Goal: Task Accomplishment & Management: Complete application form

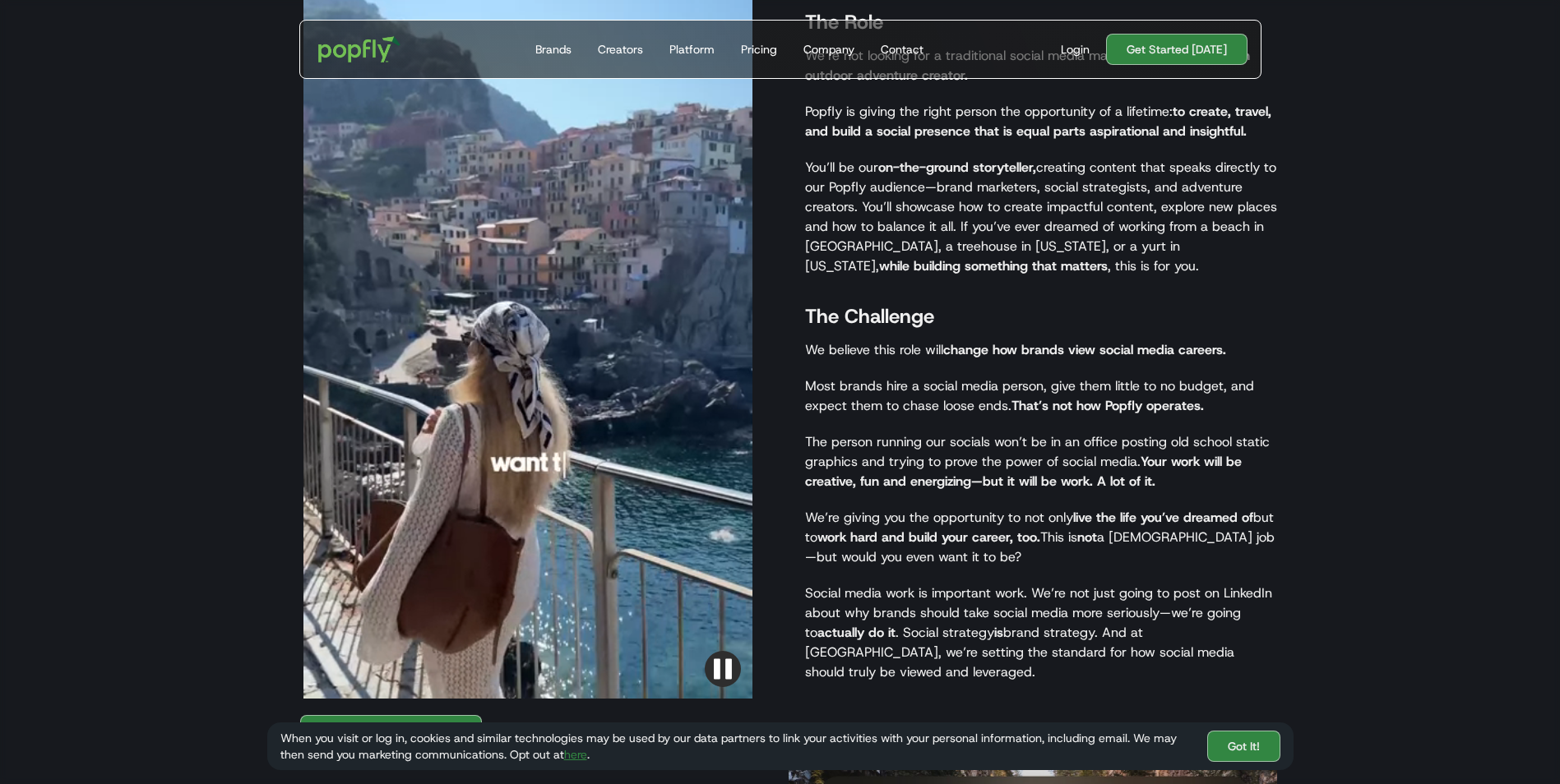
scroll to position [1316, 0]
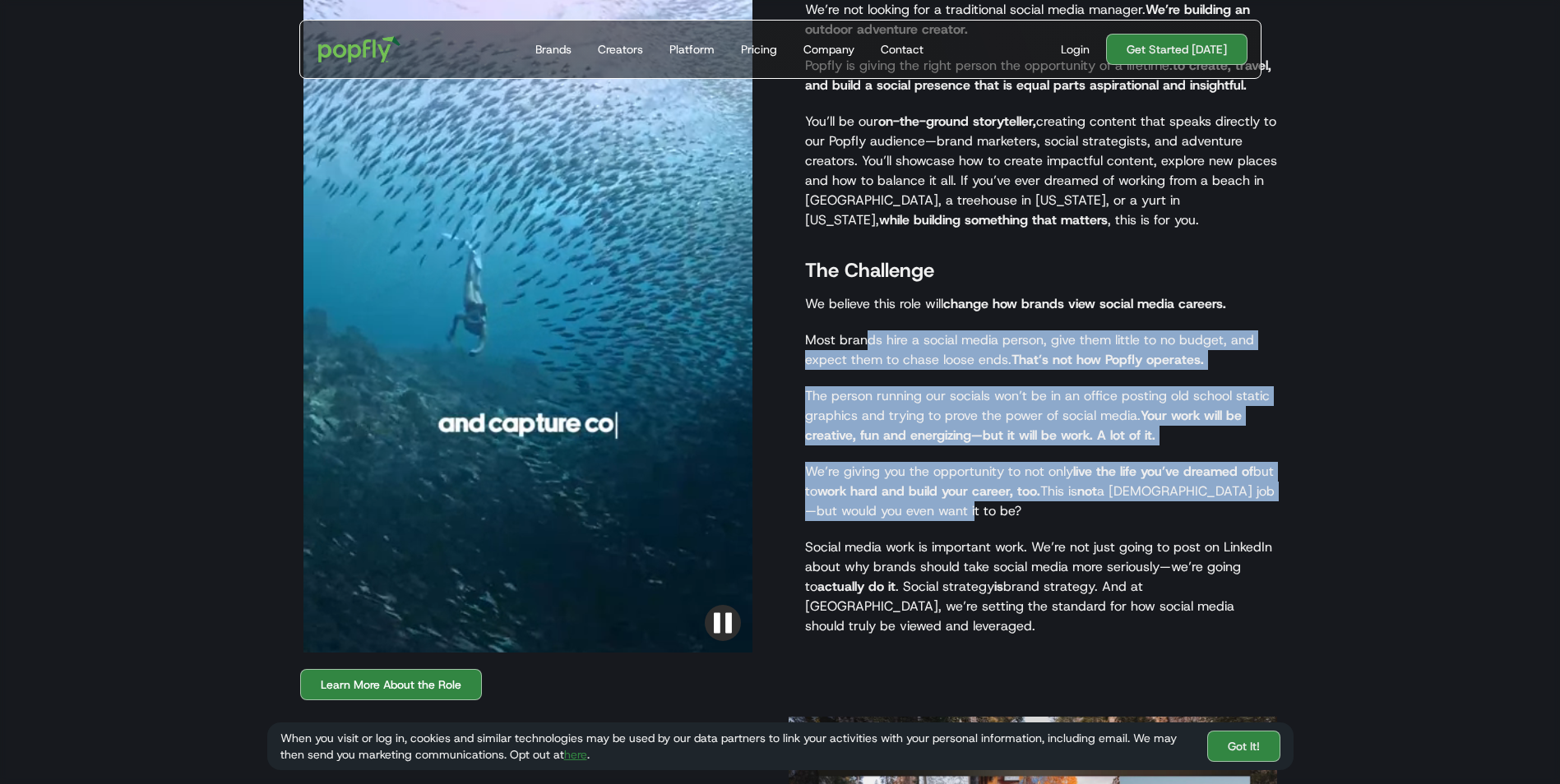
drag, startPoint x: 863, startPoint y: 296, endPoint x: 1138, endPoint y: 487, distance: 334.8
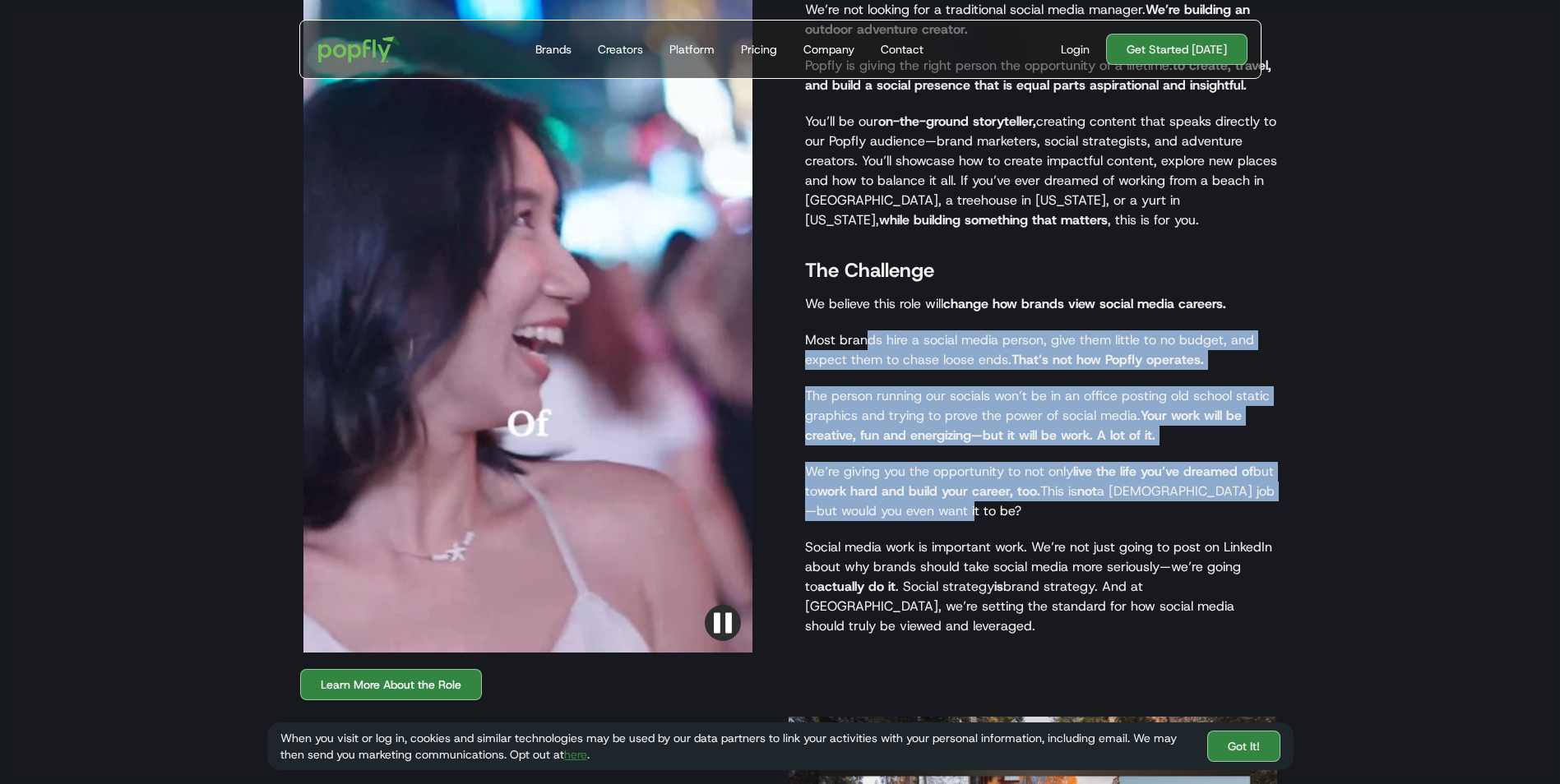
click at [1138, 487] on div "The Role We’re not looking for a traditional social media manager. We’re buildi…" at bounding box center [1033, 294] width 488 height 717
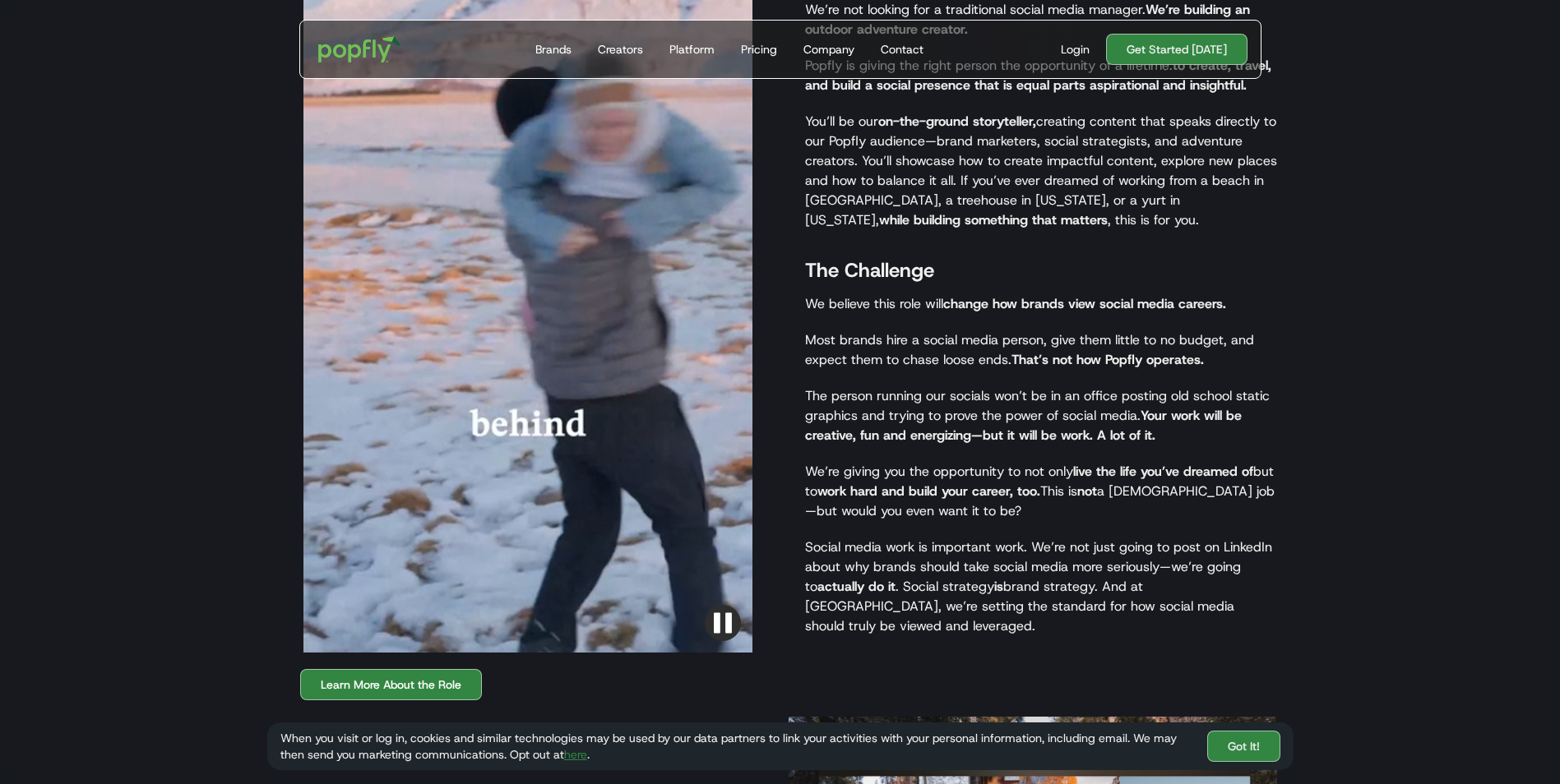
drag, startPoint x: 1138, startPoint y: 487, endPoint x: 1129, endPoint y: 502, distance: 17.5
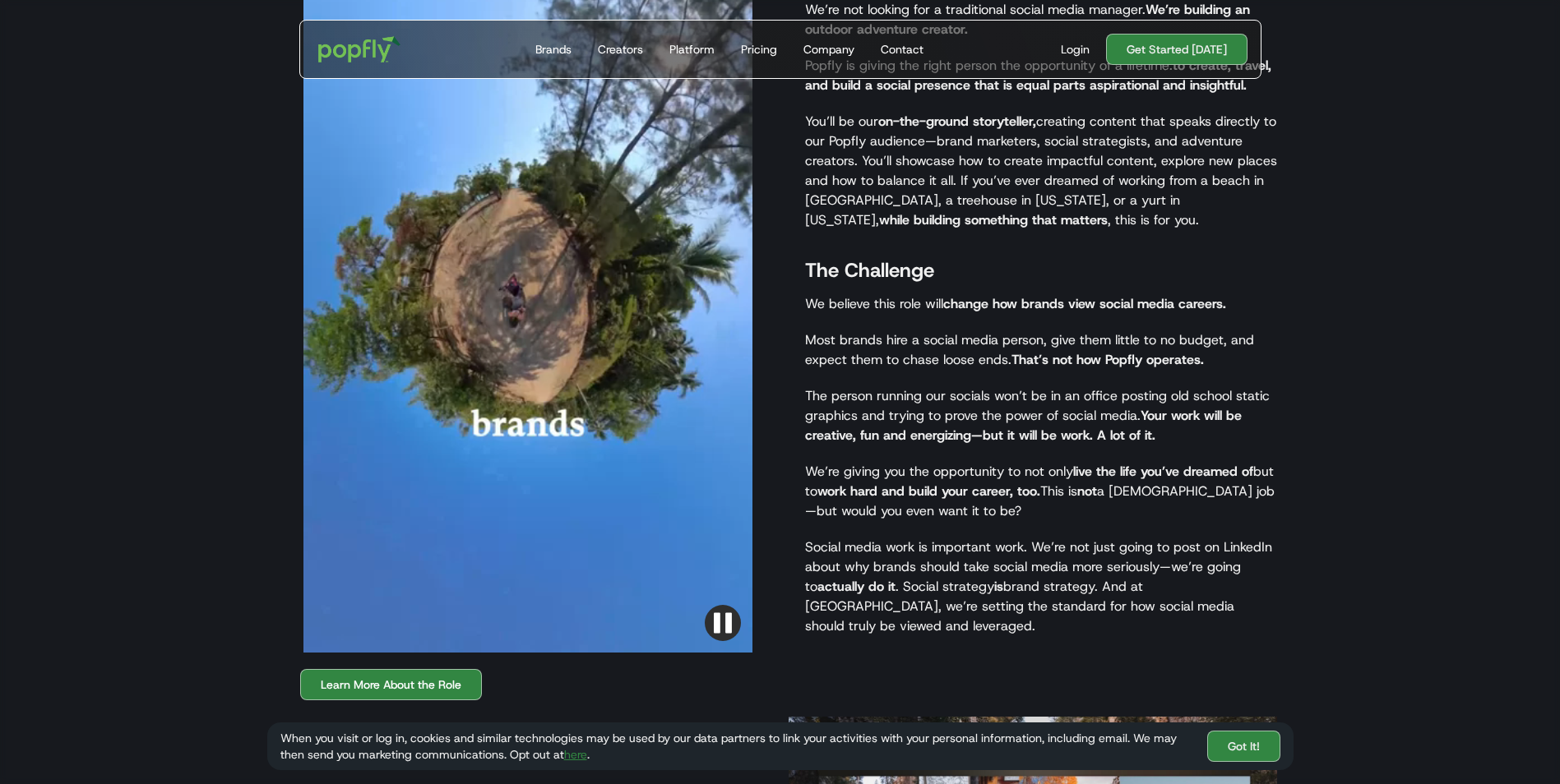
click at [1129, 502] on div "The Role We’re not looking for a traditional social media manager. We’re buildi…" at bounding box center [1033, 294] width 488 height 717
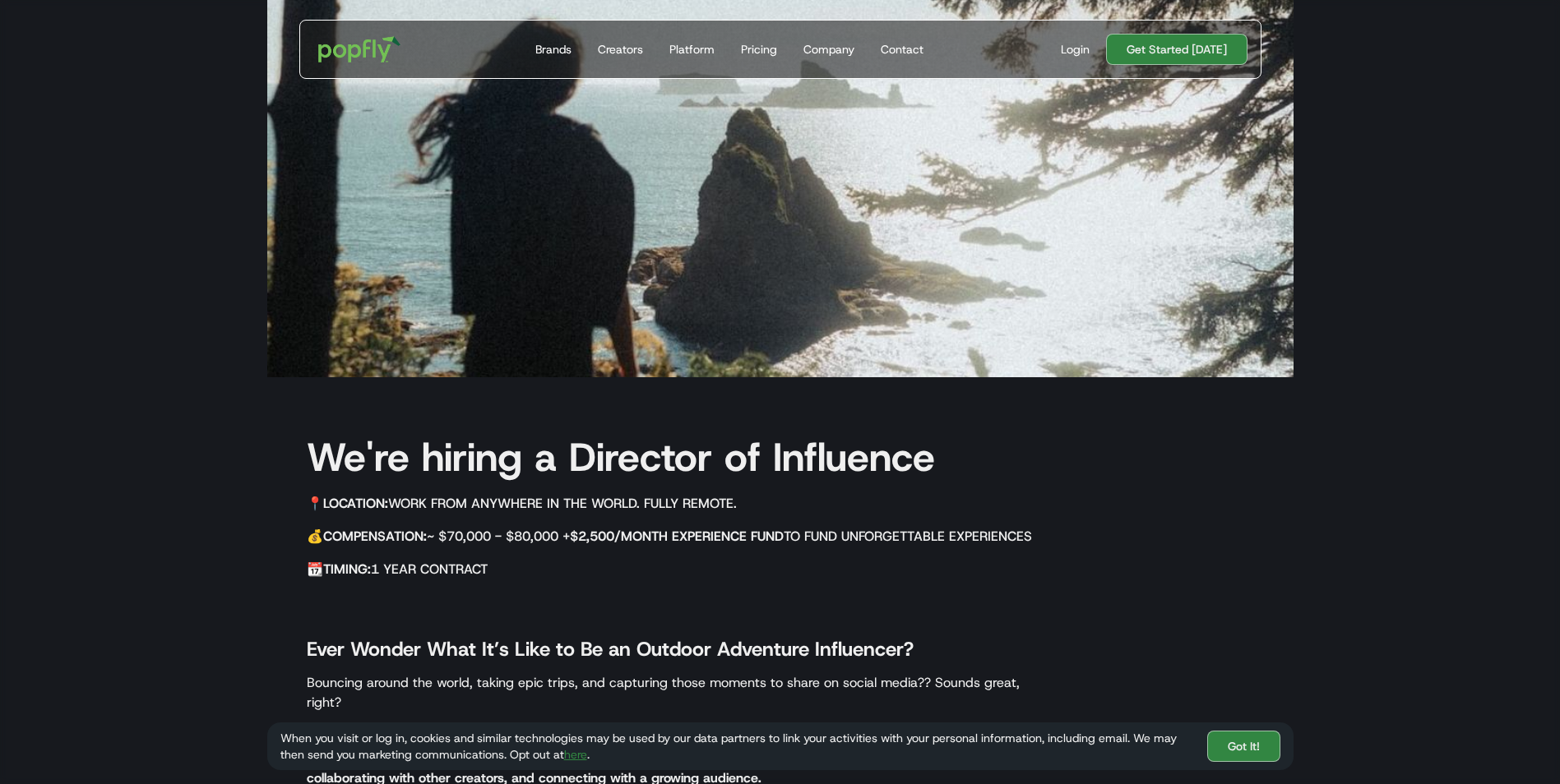
scroll to position [0, 0]
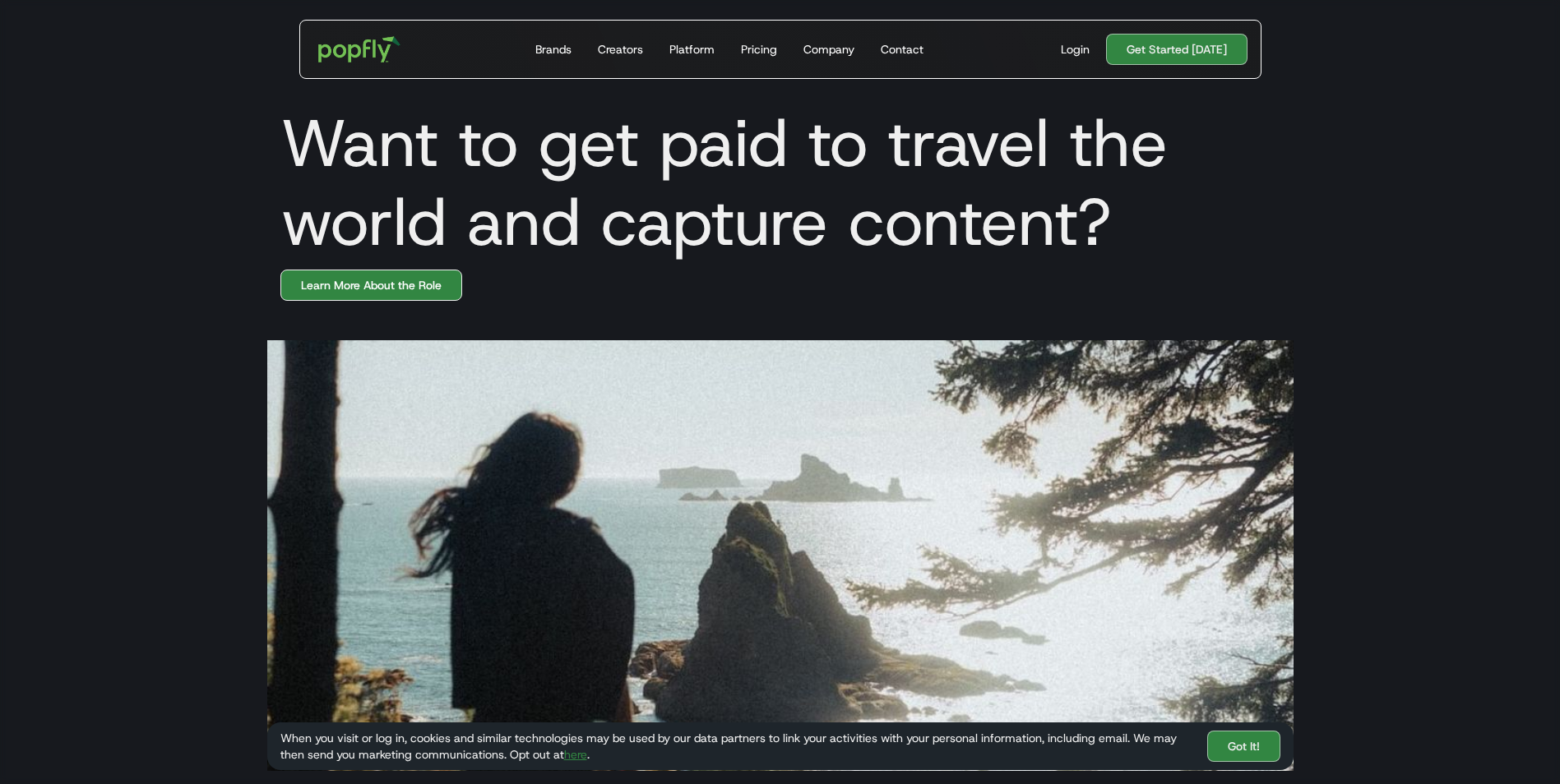
click at [403, 284] on link "Learn More About the Role" at bounding box center [371, 286] width 182 height 32
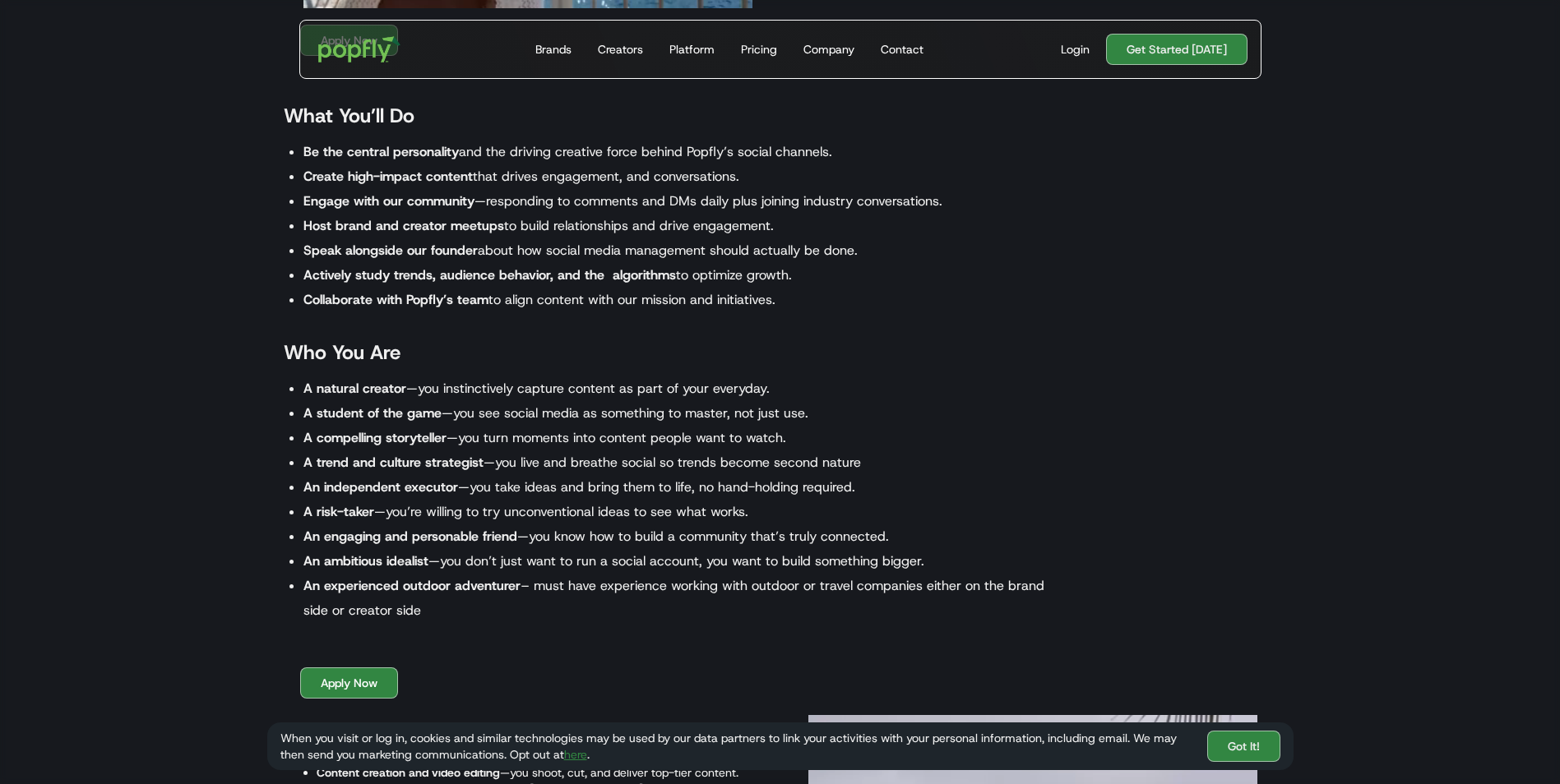
scroll to position [1480, 0]
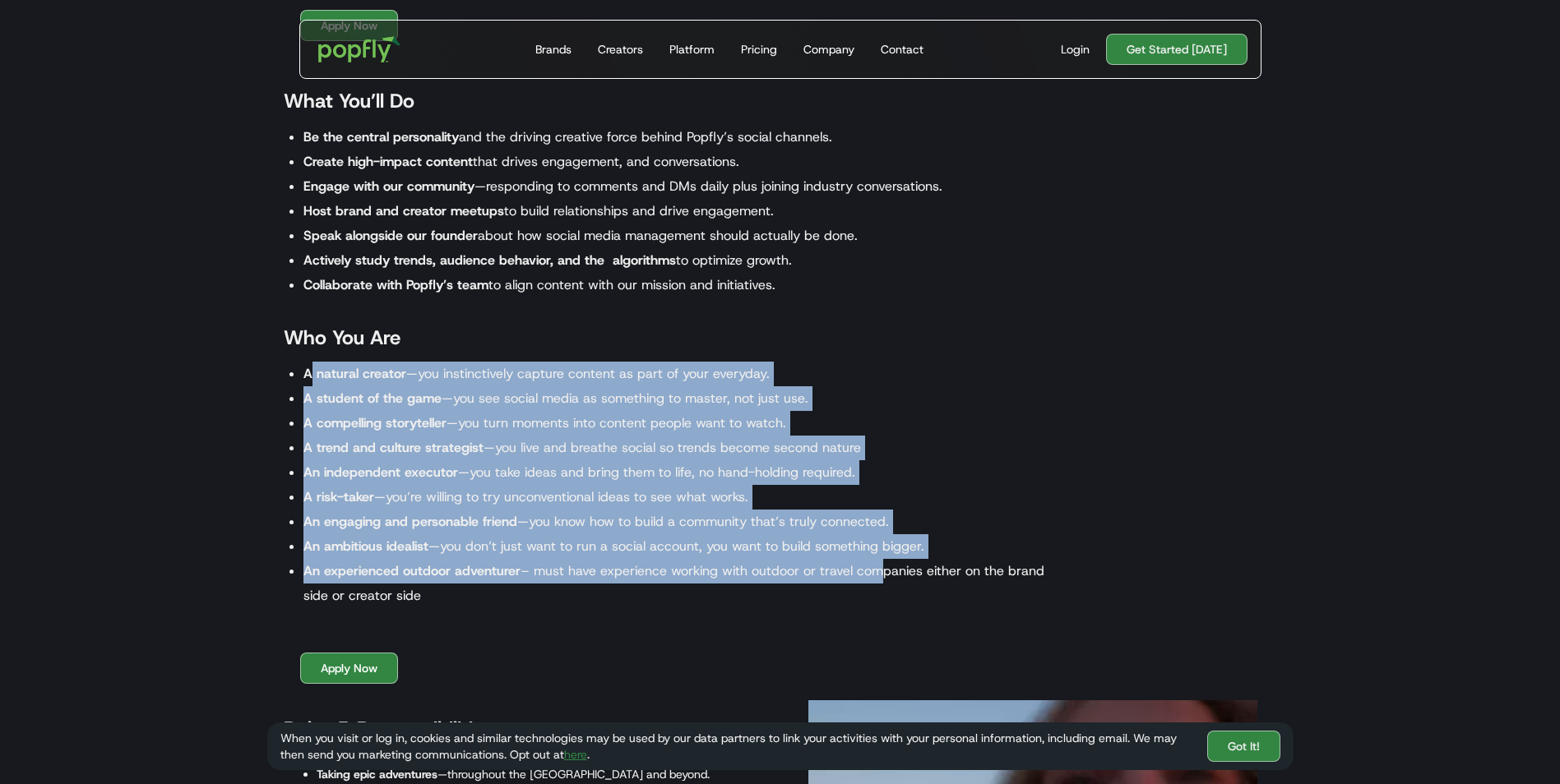
drag, startPoint x: 310, startPoint y: 378, endPoint x: 861, endPoint y: 585, distance: 588.6
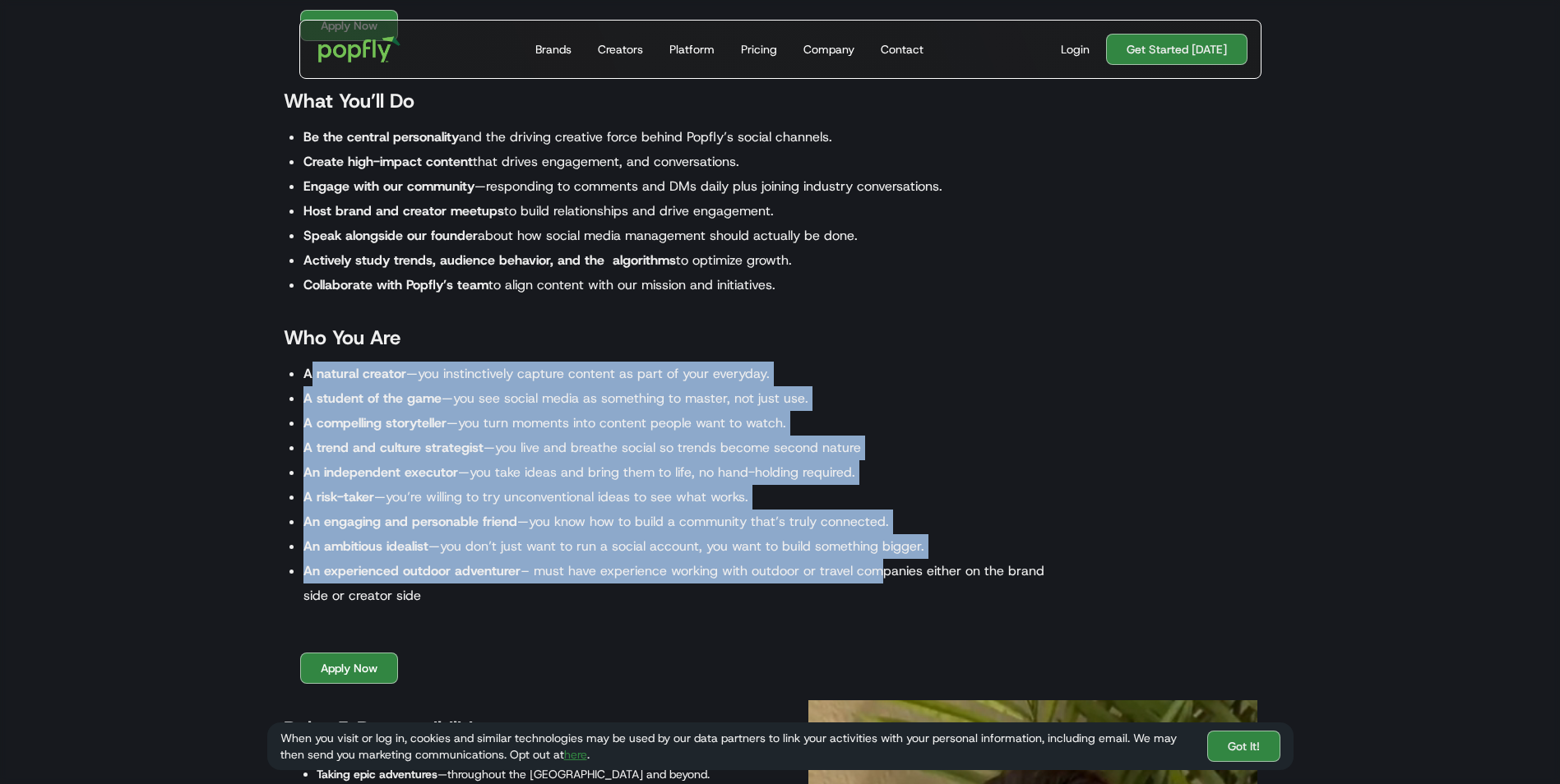
click at [861, 585] on ul "A natural creator —you instinctively capture content as part of your everyday. …" at bounding box center [671, 484] width 773 height 247
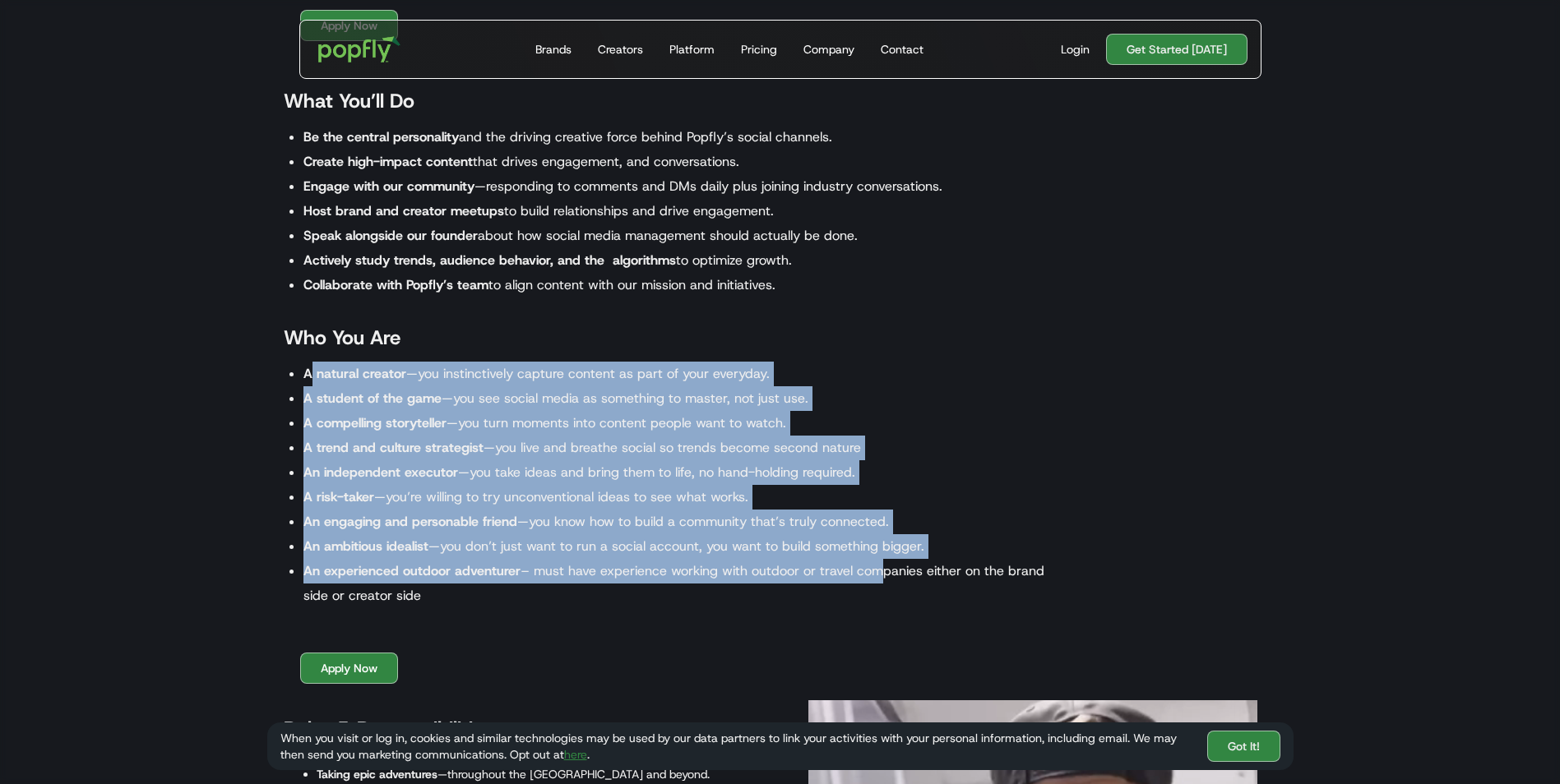
drag, startPoint x: 861, startPoint y: 585, endPoint x: 743, endPoint y: 593, distance: 118.3
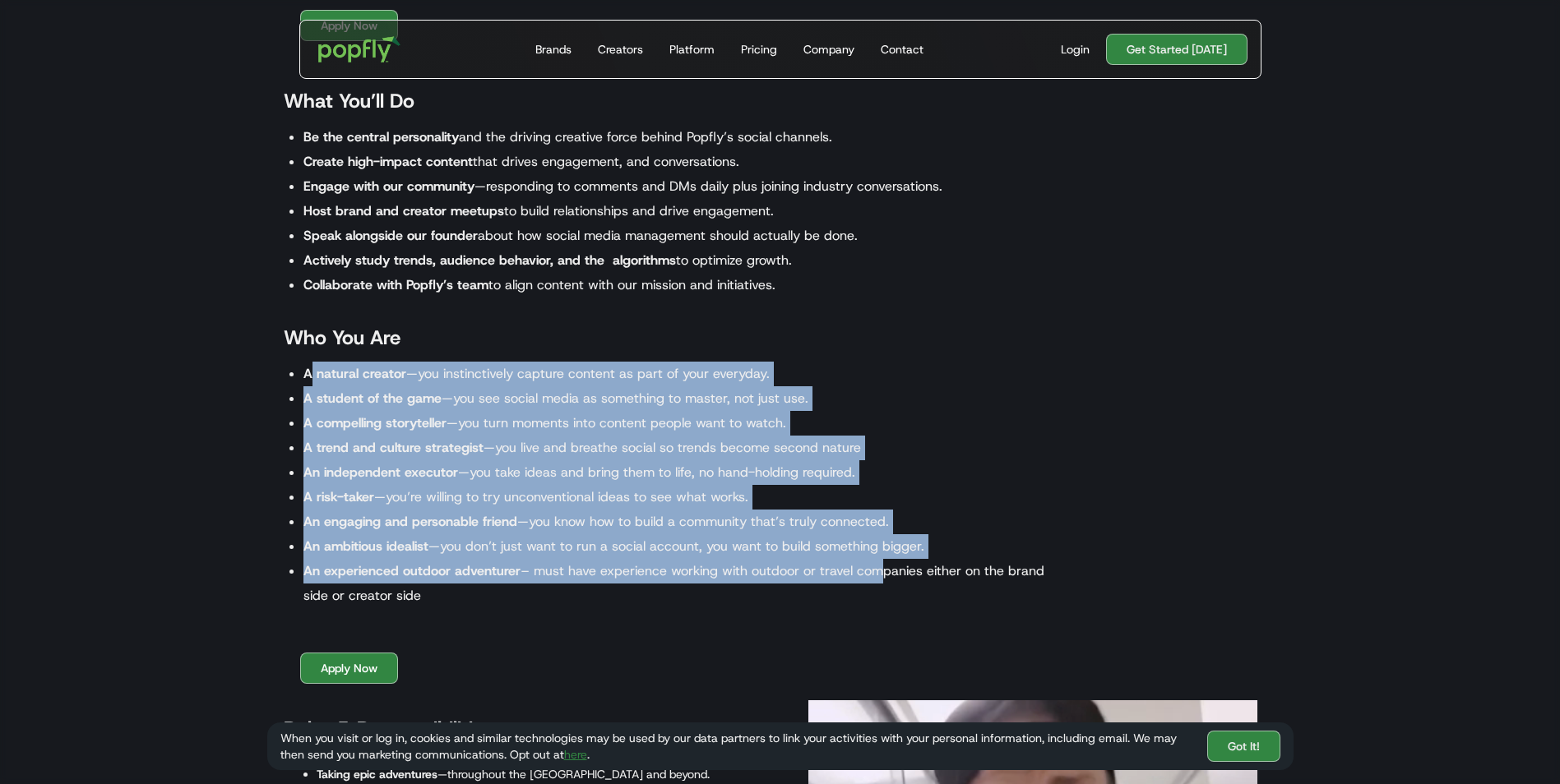
click at [743, 593] on li "An experienced outdoor adventurer – must have experience working with outdoor o…" at bounding box center [680, 583] width 753 height 49
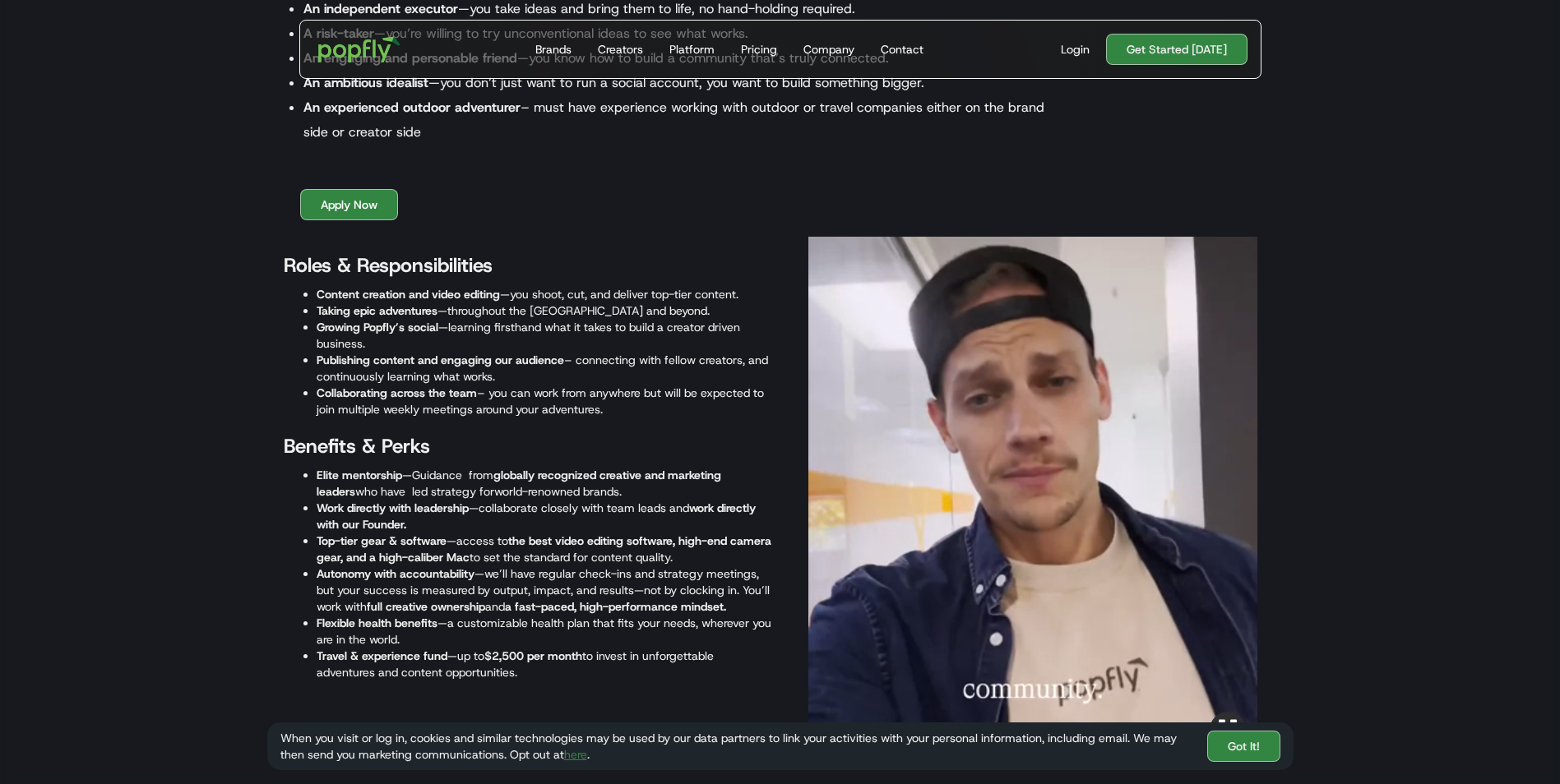
scroll to position [1973, 0]
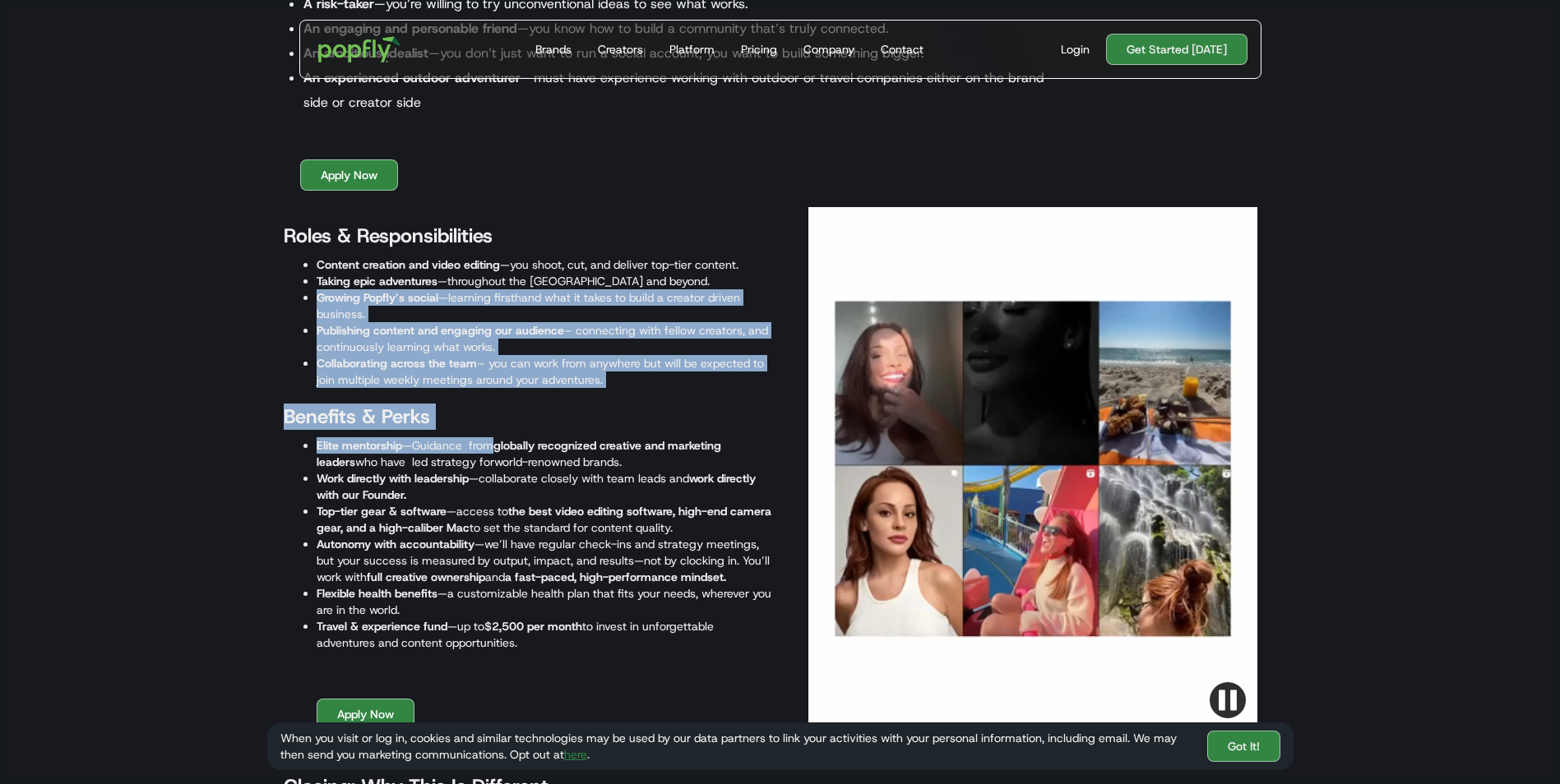
drag, startPoint x: 317, startPoint y: 295, endPoint x: 512, endPoint y: 462, distance: 256.7
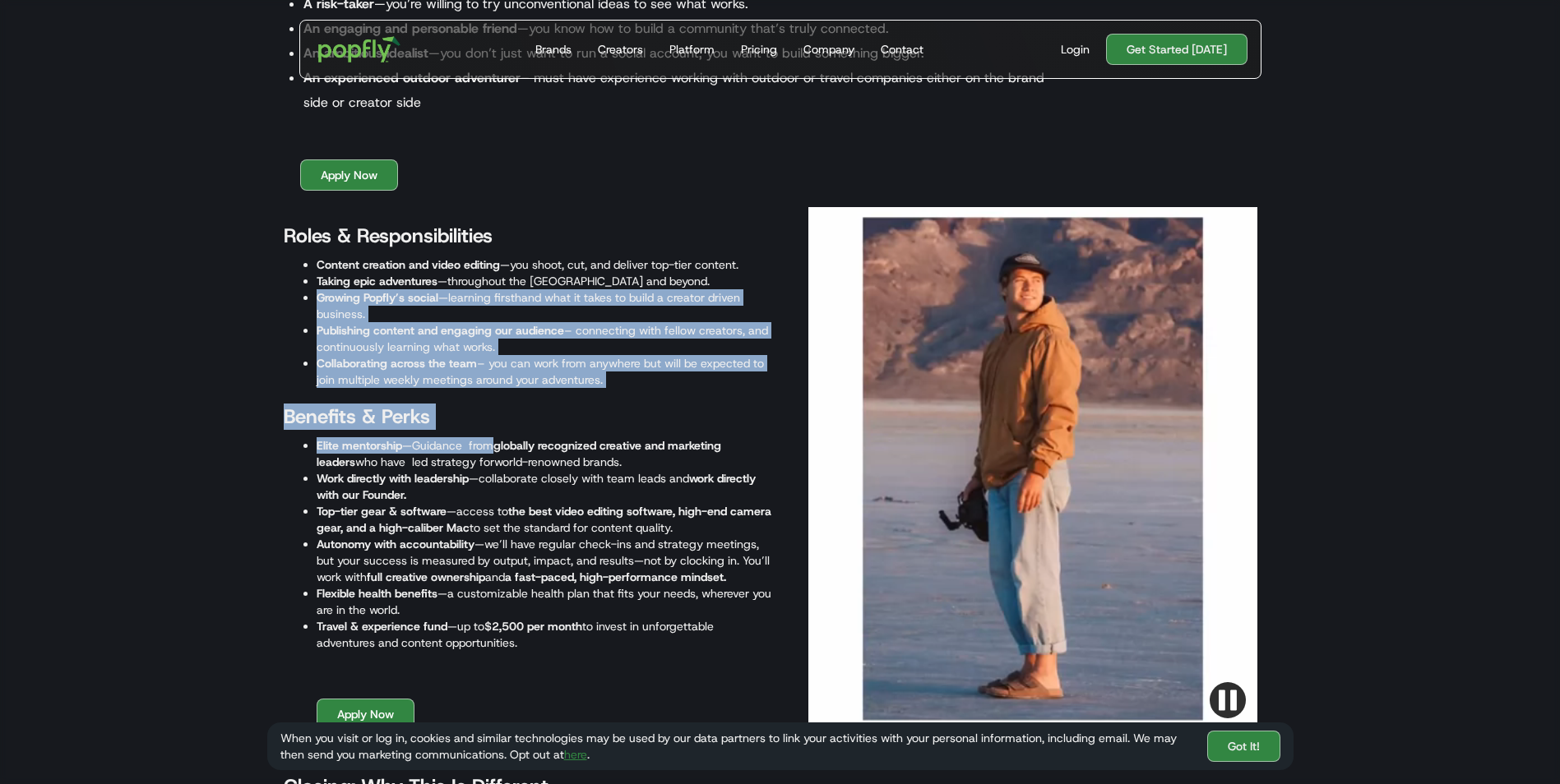
click at [512, 462] on div "Roles & Responsibilities Content creation and video editing —you shoot, cut, an…" at bounding box center [528, 453] width 488 height 492
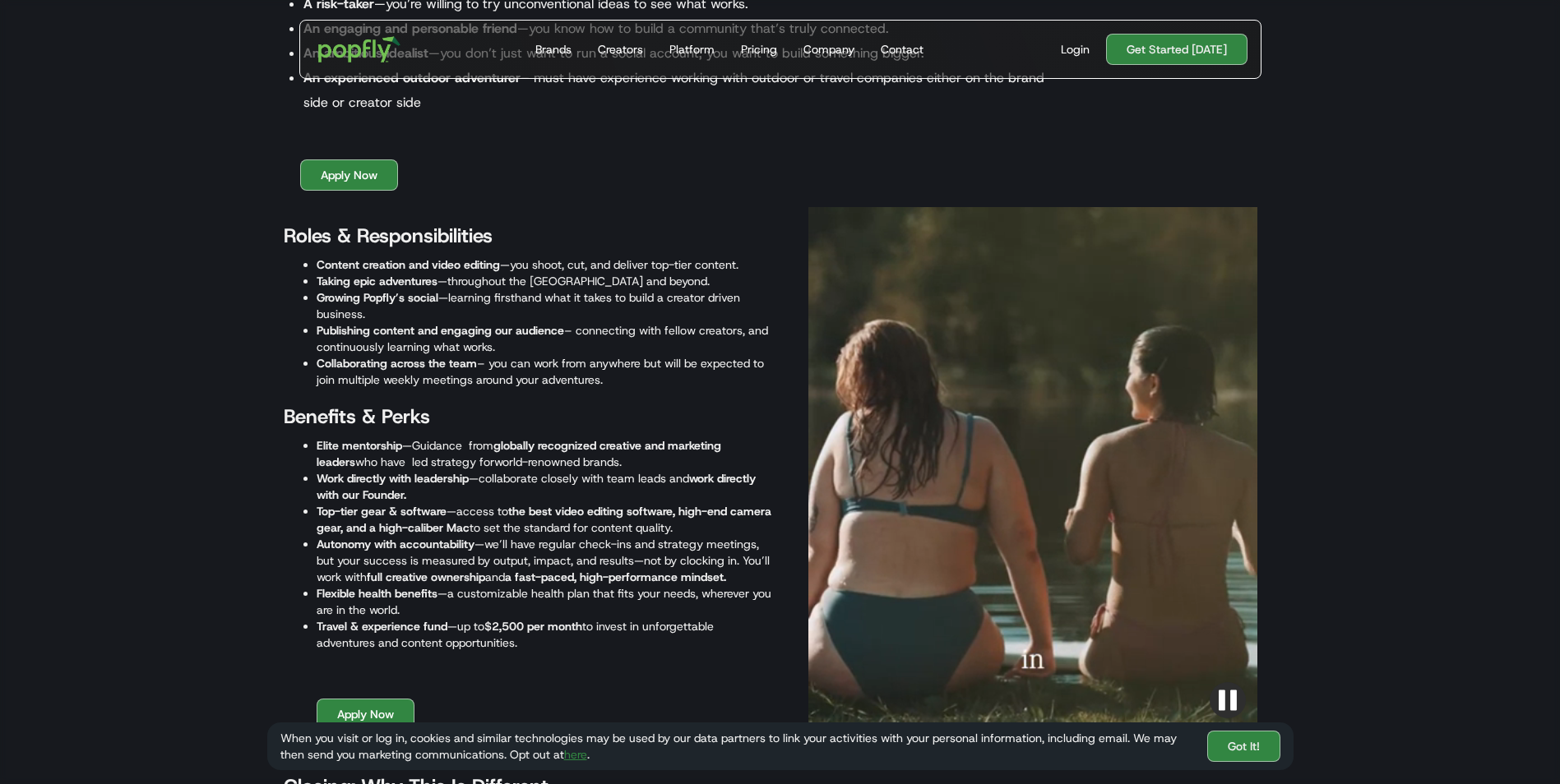
drag, startPoint x: 512, startPoint y: 462, endPoint x: 561, endPoint y: 471, distance: 49.8
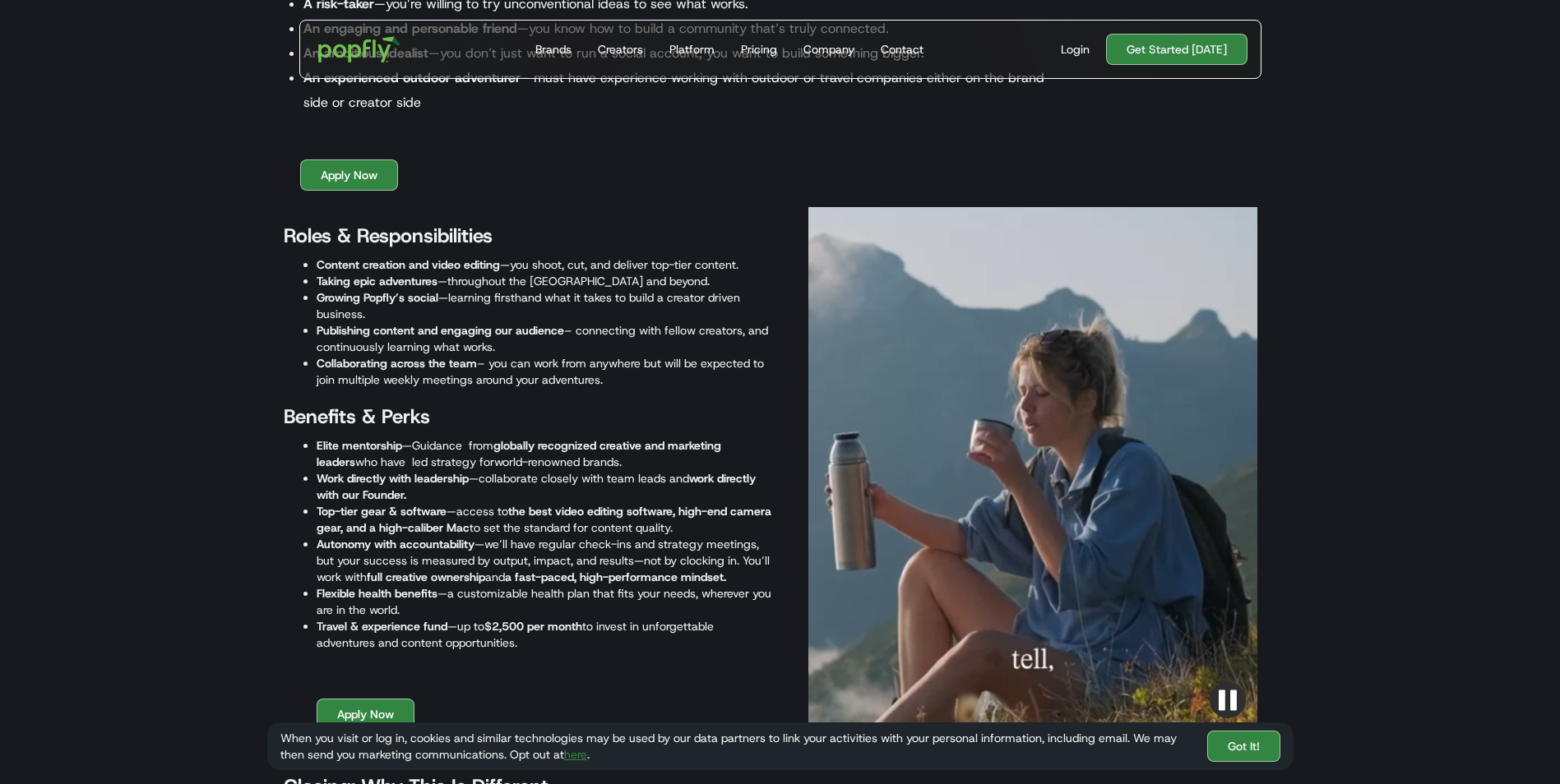
click at [561, 471] on li "Work directly with leadership —collaborate closely with team leads and work dir…" at bounding box center [544, 486] width 455 height 33
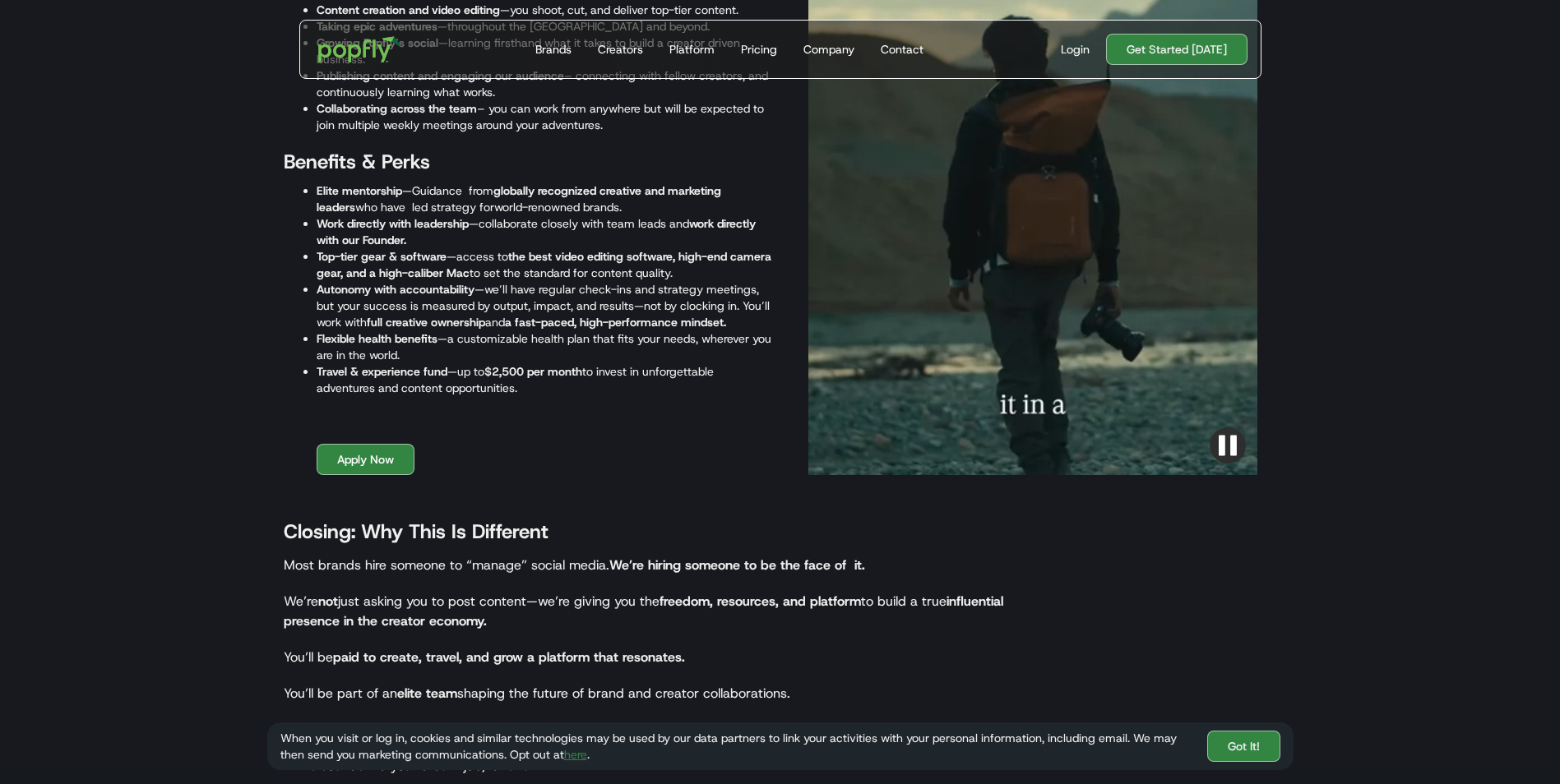
scroll to position [2467, 0]
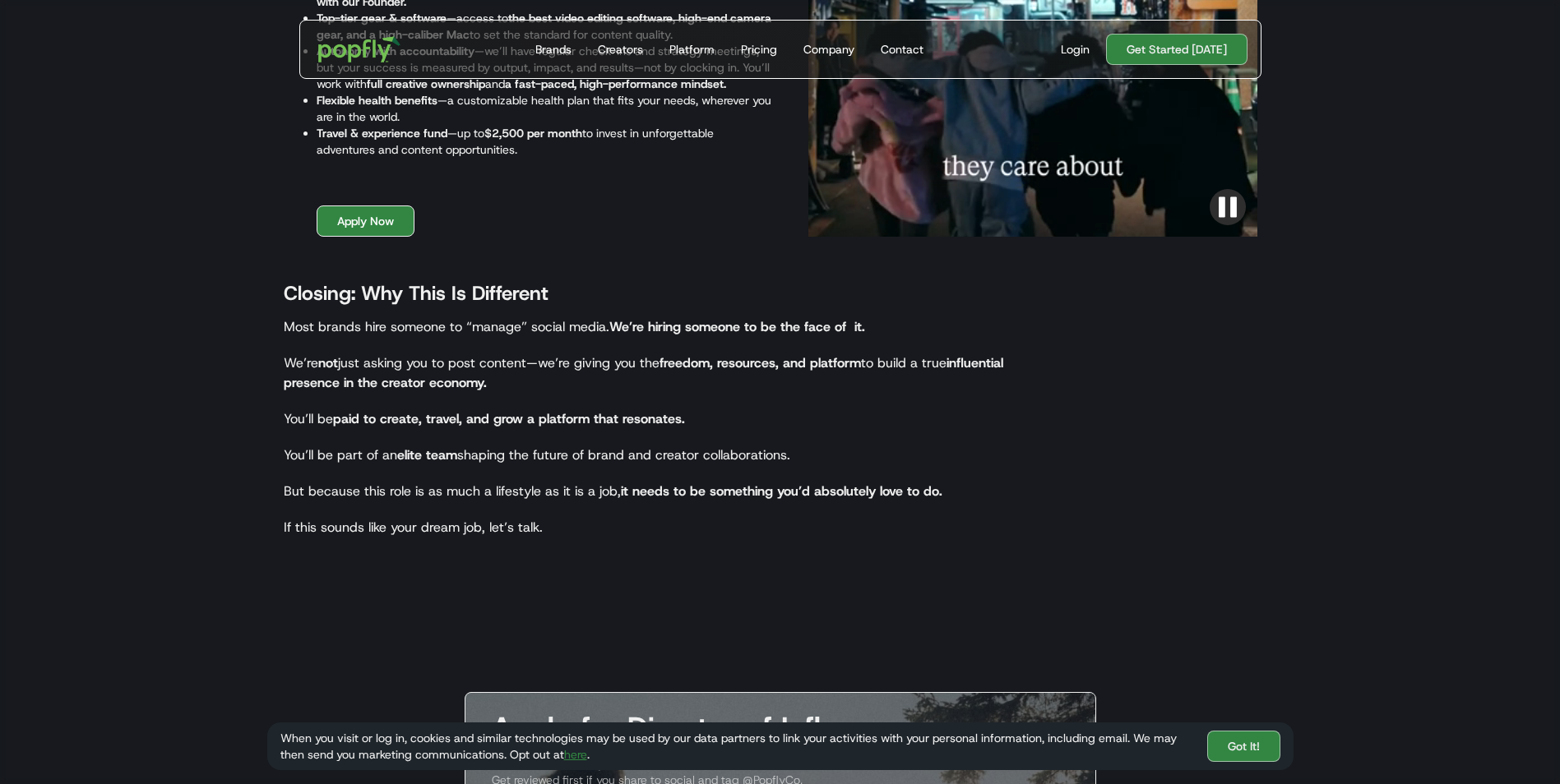
click at [376, 224] on link "Apply Now" at bounding box center [365, 222] width 98 height 32
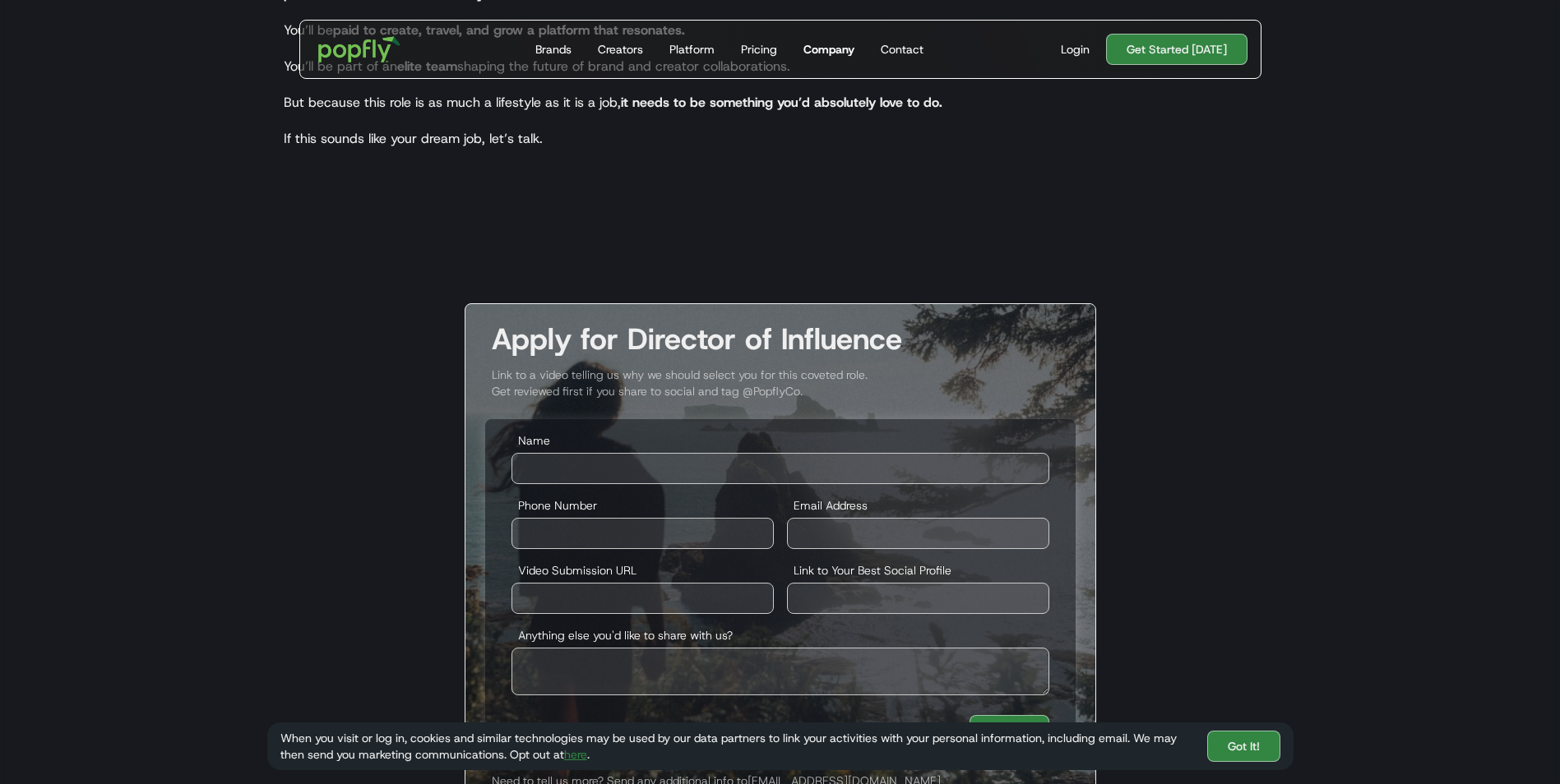
scroll to position [2566, 0]
